Goal: Information Seeking & Learning: Get advice/opinions

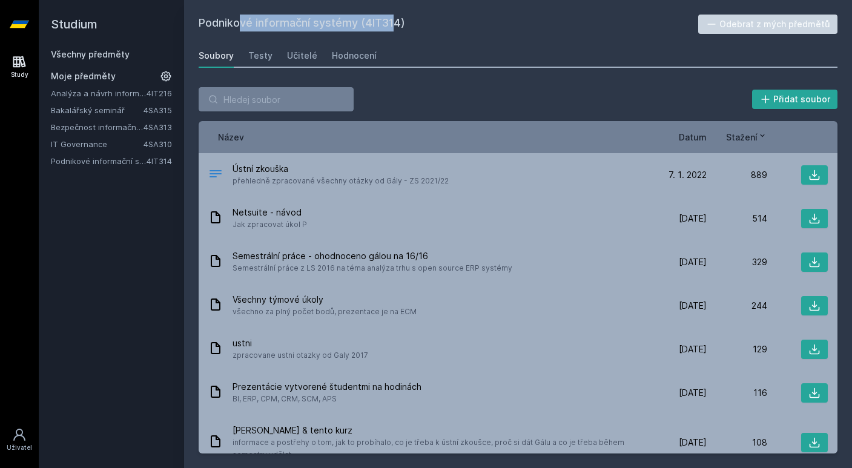
click at [120, 94] on link "Analýza a návrh informačních systémů" at bounding box center [99, 93] width 96 height 12
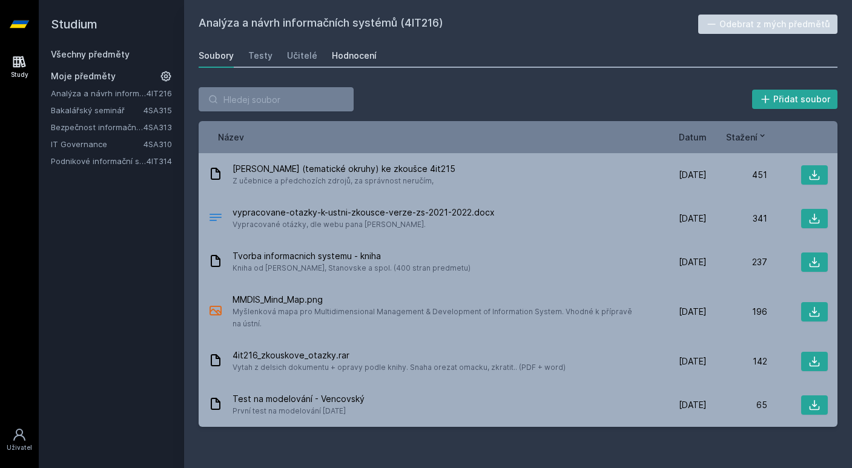
click at [349, 56] on div "Hodnocení" at bounding box center [354, 56] width 45 height 12
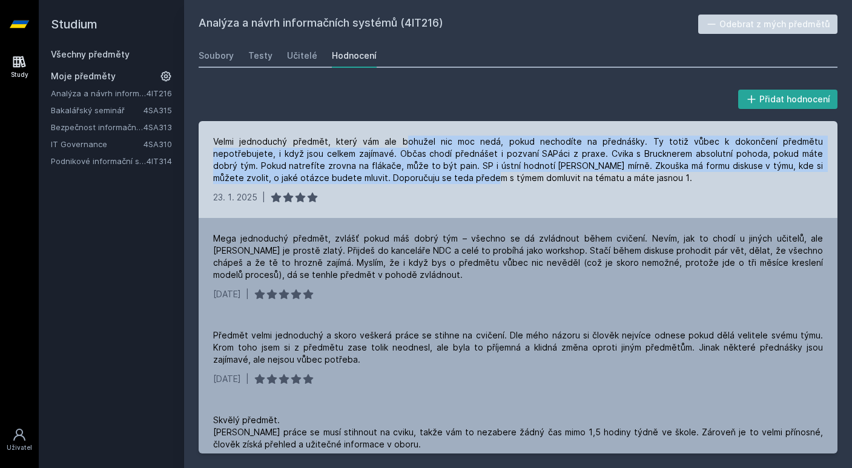
drag, startPoint x: 387, startPoint y: 141, endPoint x: 398, endPoint y: 178, distance: 38.5
click at [397, 178] on div "Velmi jednoduchý předmět, který vám ale bohužel nic moc nedá, pokud nechodíte n…" at bounding box center [518, 160] width 610 height 48
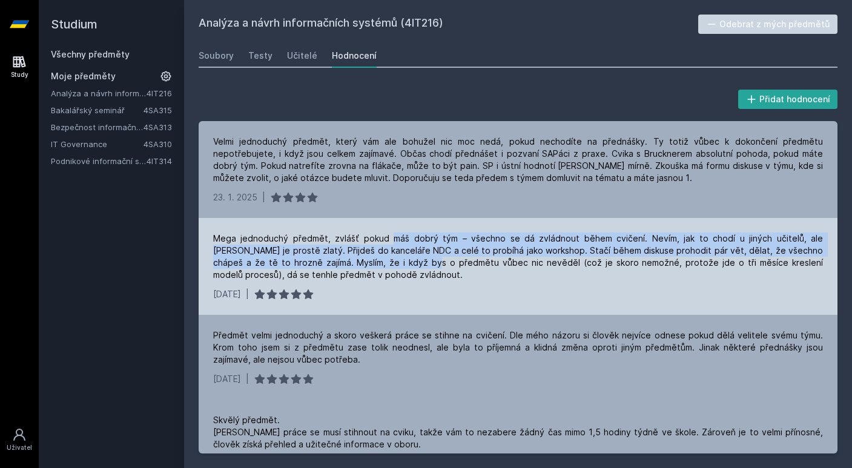
drag, startPoint x: 384, startPoint y: 238, endPoint x: 381, endPoint y: 261, distance: 23.7
click at [381, 261] on div "Mega jednoduchý předmět, zvlášť pokud máš dobrý tým – všechno se dá zvládnout b…" at bounding box center [518, 256] width 610 height 48
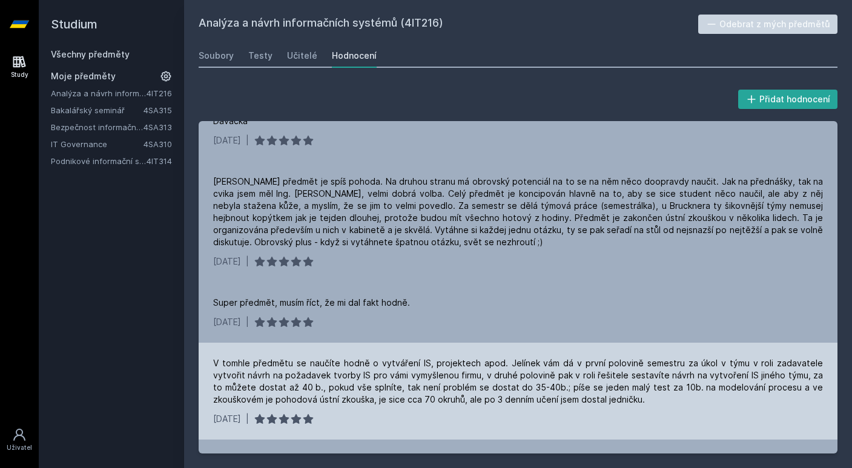
scroll to position [600, 0]
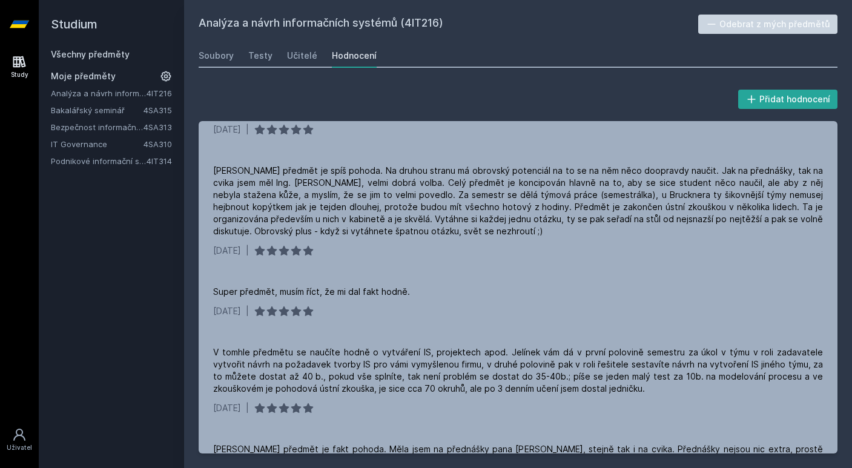
click at [108, 108] on link "Bakalářský seminář" at bounding box center [97, 110] width 93 height 12
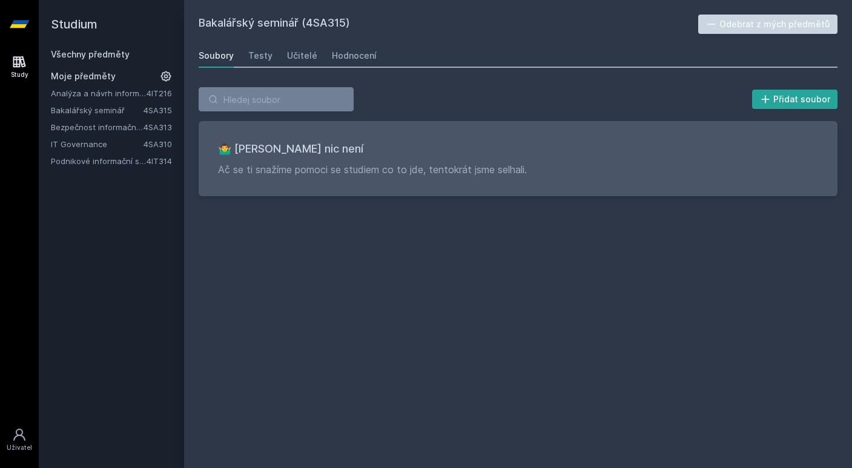
click at [168, 77] on icon at bounding box center [166, 76] width 12 height 12
click at [163, 110] on icon at bounding box center [167, 110] width 10 height 10
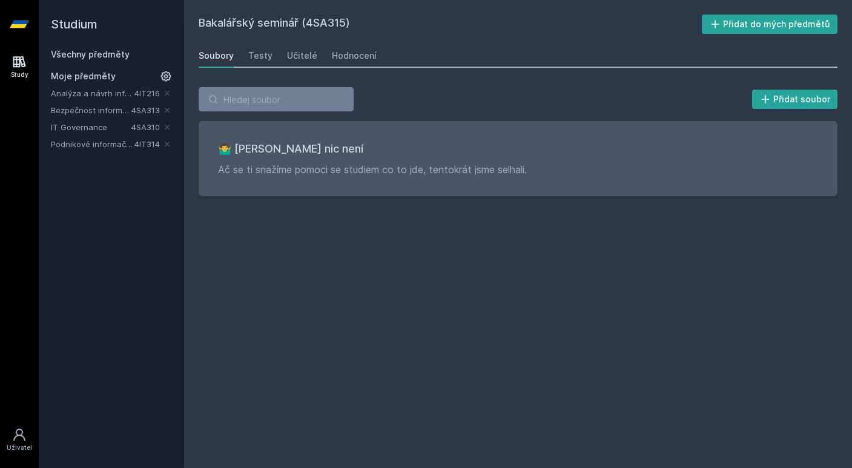
click at [166, 79] on icon at bounding box center [165, 76] width 17 height 17
click at [87, 109] on link "Bezpečnost informačních systémů" at bounding box center [97, 110] width 93 height 12
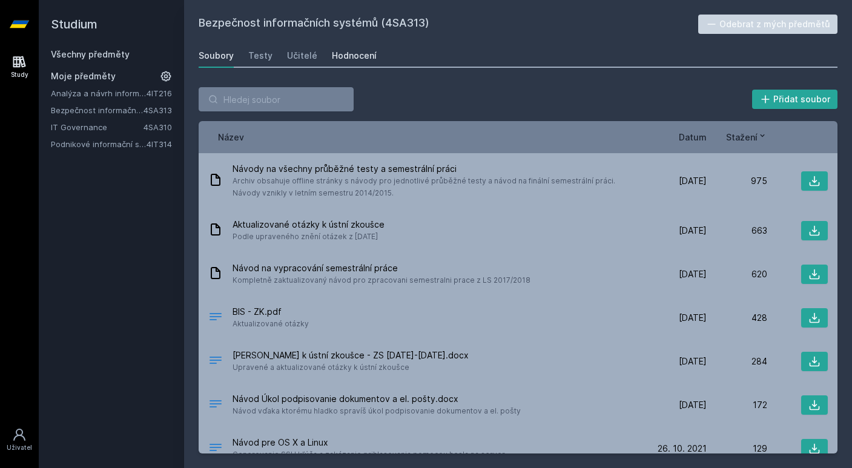
click at [353, 56] on div "Hodnocení" at bounding box center [354, 56] width 45 height 12
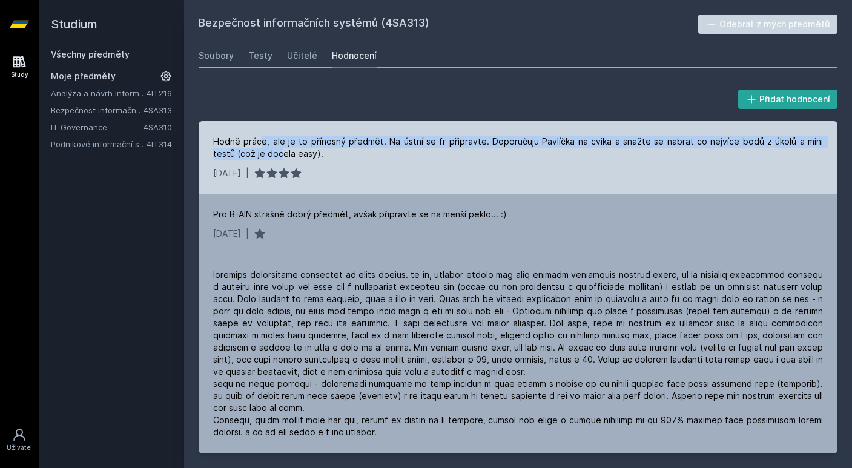
drag, startPoint x: 258, startPoint y: 142, endPoint x: 255, endPoint y: 153, distance: 11.2
click at [255, 153] on div "Hodně práce, ale je to přínosný předmět. Na ústní se fr připravte. Doporučuju P…" at bounding box center [518, 148] width 610 height 24
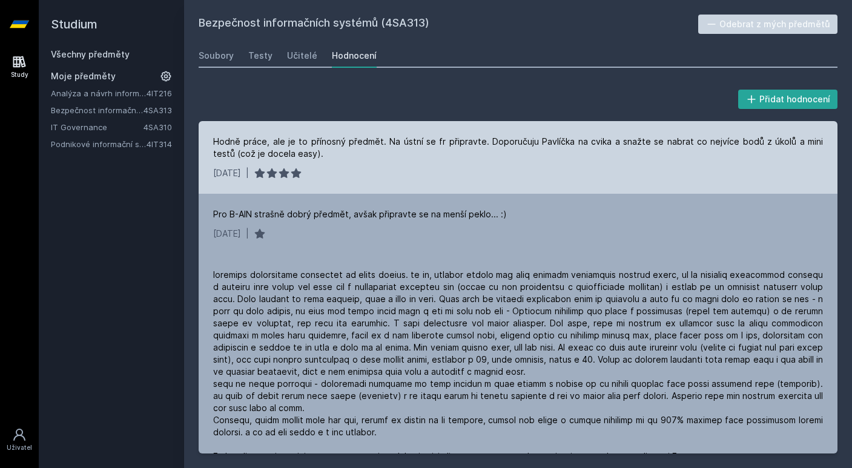
click at [265, 153] on div "Hodně práce, ale je to přínosný předmět. Na ústní se fr připravte. Doporučuju P…" at bounding box center [518, 148] width 610 height 24
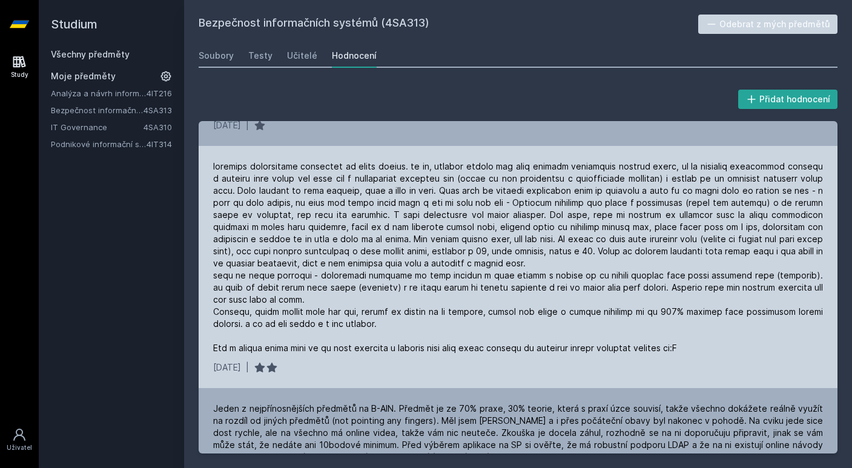
scroll to position [105, 0]
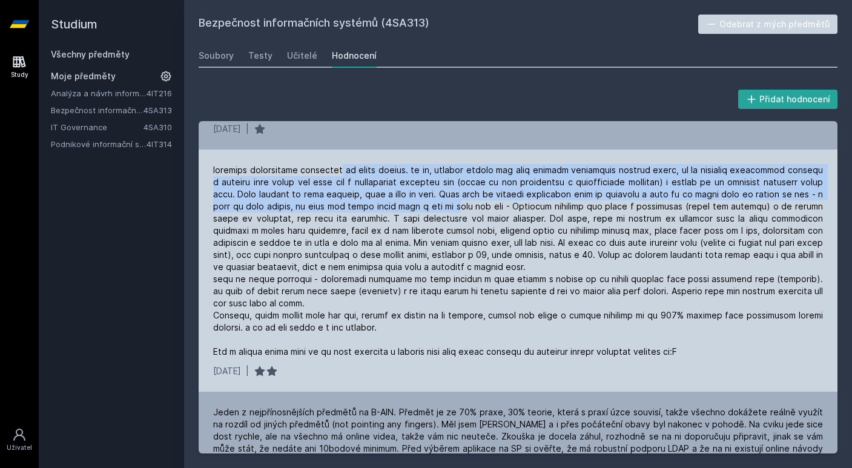
drag, startPoint x: 339, startPoint y: 165, endPoint x: 449, endPoint y: 202, distance: 116.2
click at [449, 202] on div at bounding box center [518, 261] width 610 height 194
click at [373, 196] on div at bounding box center [518, 261] width 610 height 194
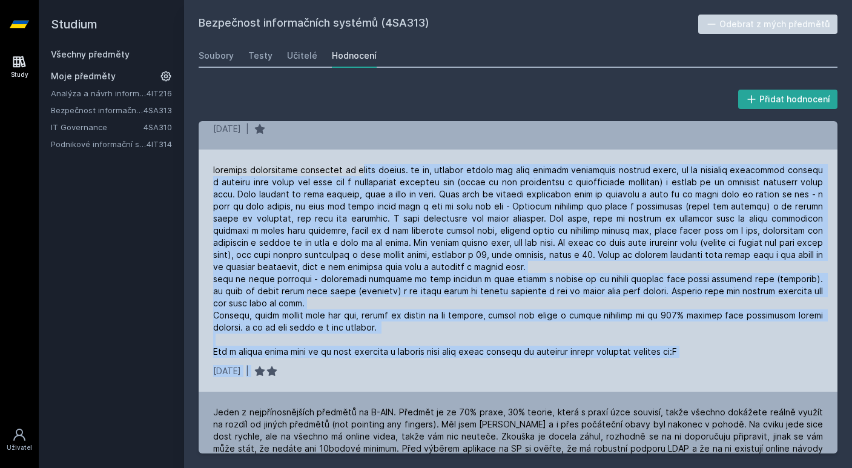
drag, startPoint x: 364, startPoint y: 174, endPoint x: 444, endPoint y: 363, distance: 205.1
click at [444, 363] on div "[DATE] |" at bounding box center [518, 271] width 639 height 242
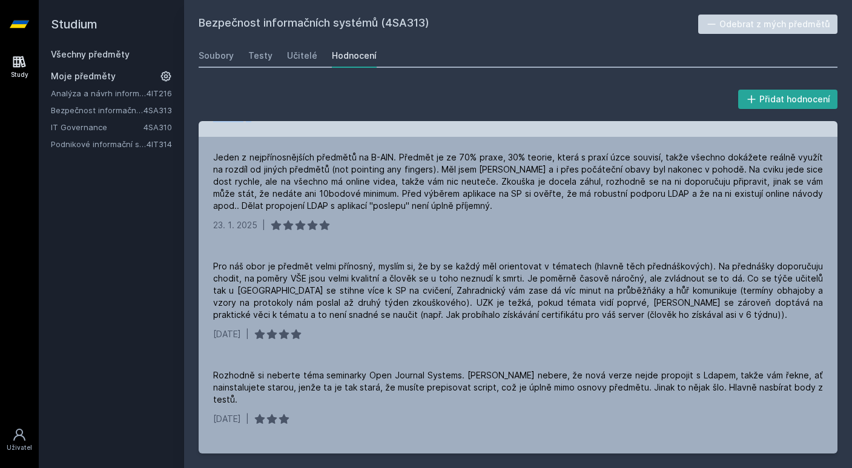
scroll to position [363, 0]
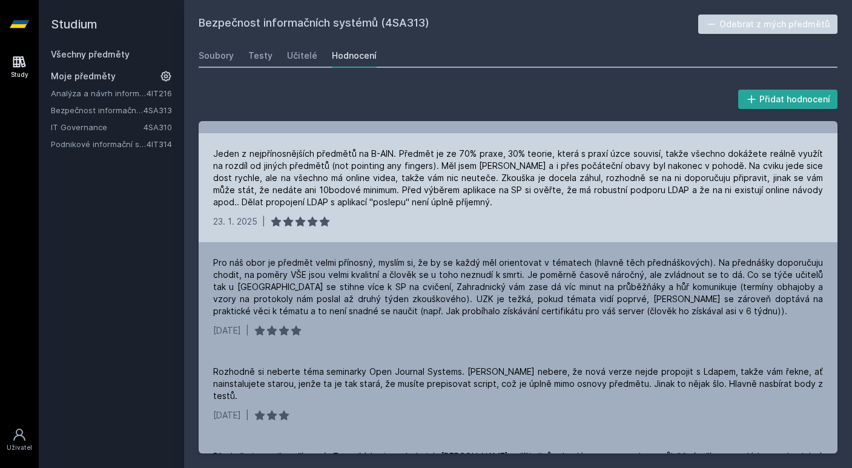
click at [393, 216] on div "[DATE] |" at bounding box center [518, 221] width 610 height 12
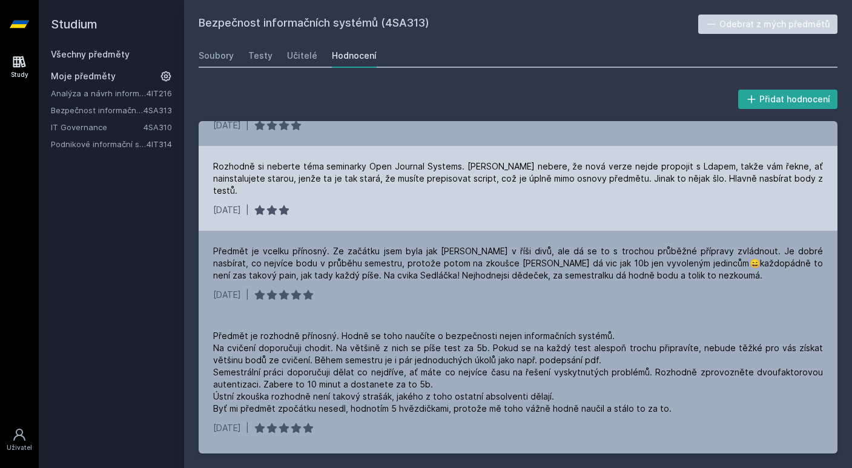
scroll to position [580, 0]
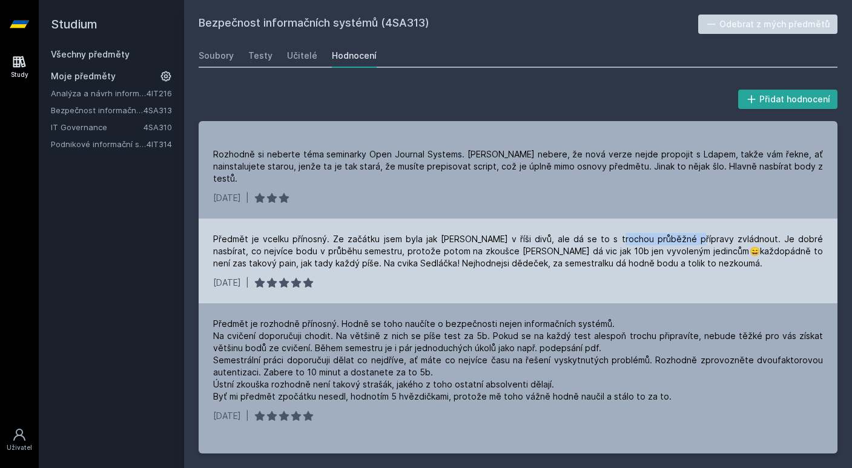
drag, startPoint x: 588, startPoint y: 238, endPoint x: 662, endPoint y: 239, distance: 73.8
click at [661, 239] on div "Předmět je vcelku přínosný. Ze začátku jsem byla jak [PERSON_NAME] v říši divů,…" at bounding box center [518, 251] width 610 height 36
copy div "průběžné přípravy"
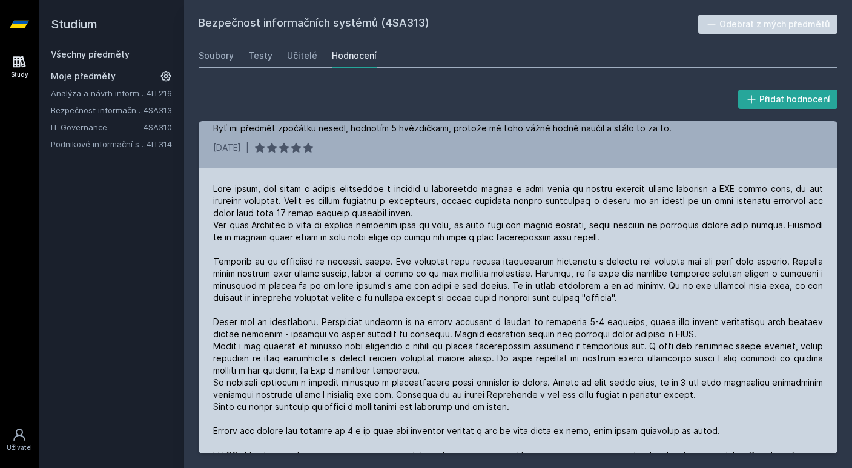
scroll to position [852, 0]
